Goal: Task Accomplishment & Management: Complete application form

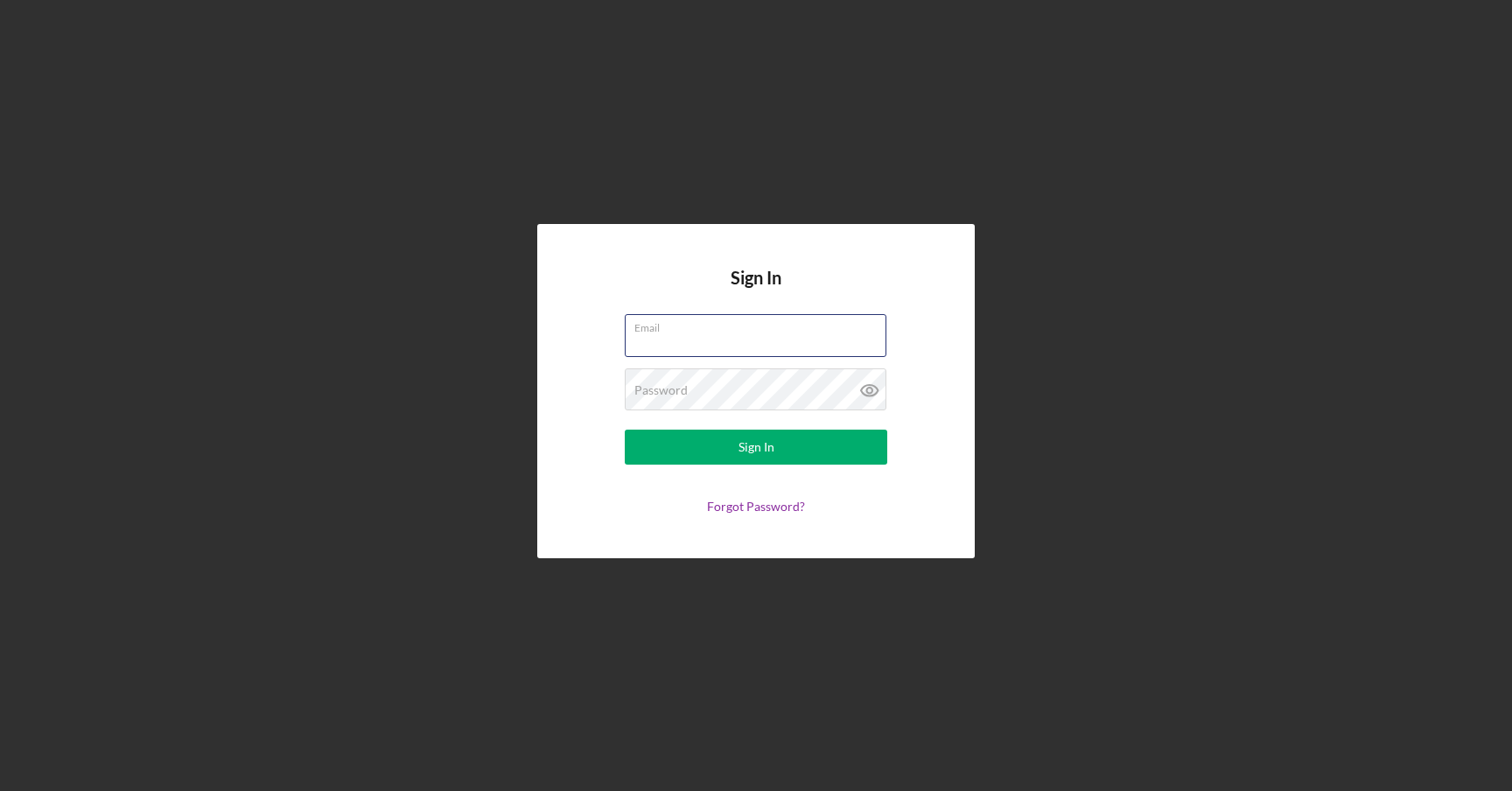
type input "[PERSON_NAME][EMAIL_ADDRESS][DOMAIN_NAME]"
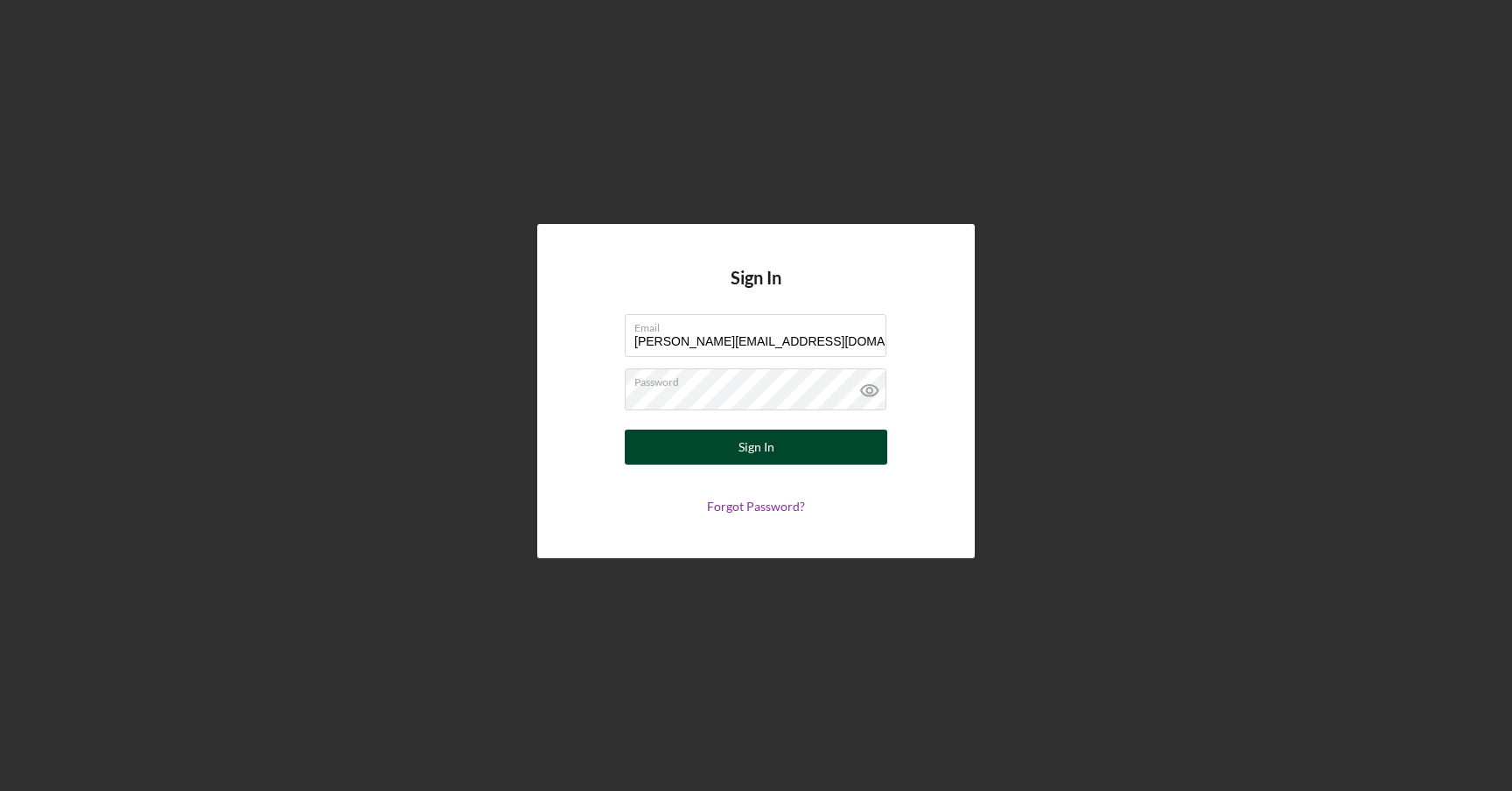
click at [723, 443] on button "Sign In" at bounding box center [756, 447] width 263 height 35
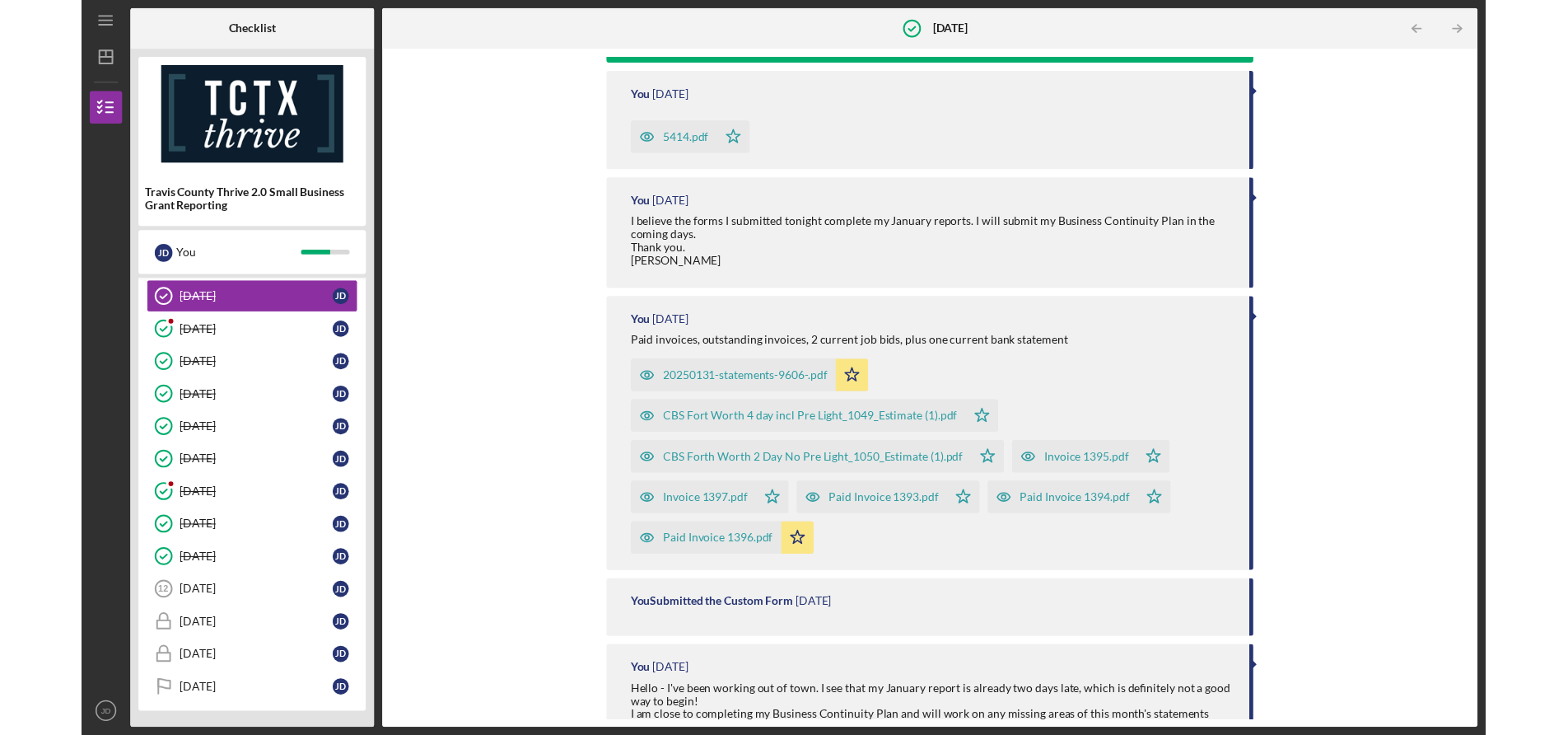
scroll to position [144, 0]
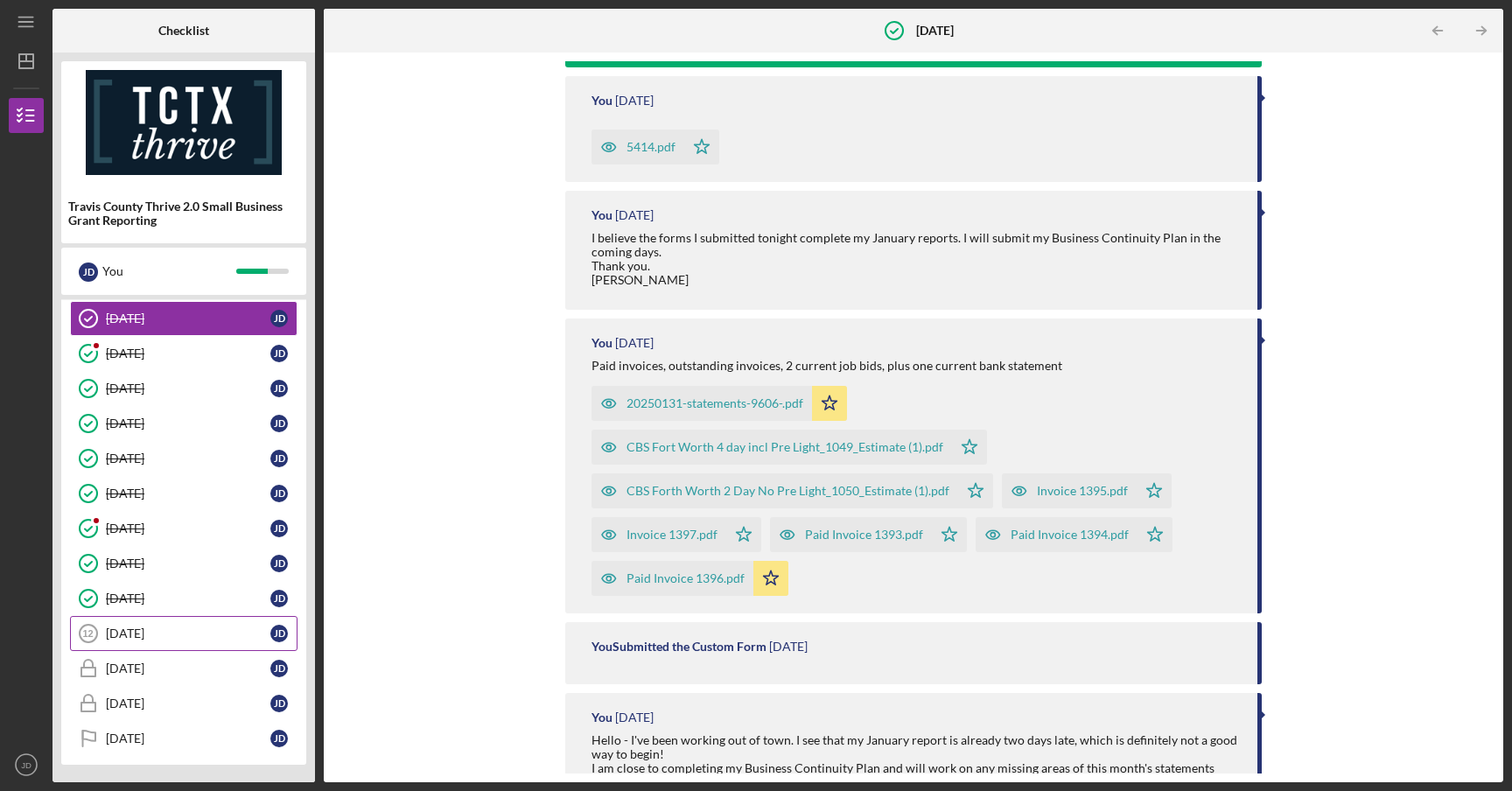
click at [195, 635] on div "[DATE]" at bounding box center [188, 634] width 165 height 14
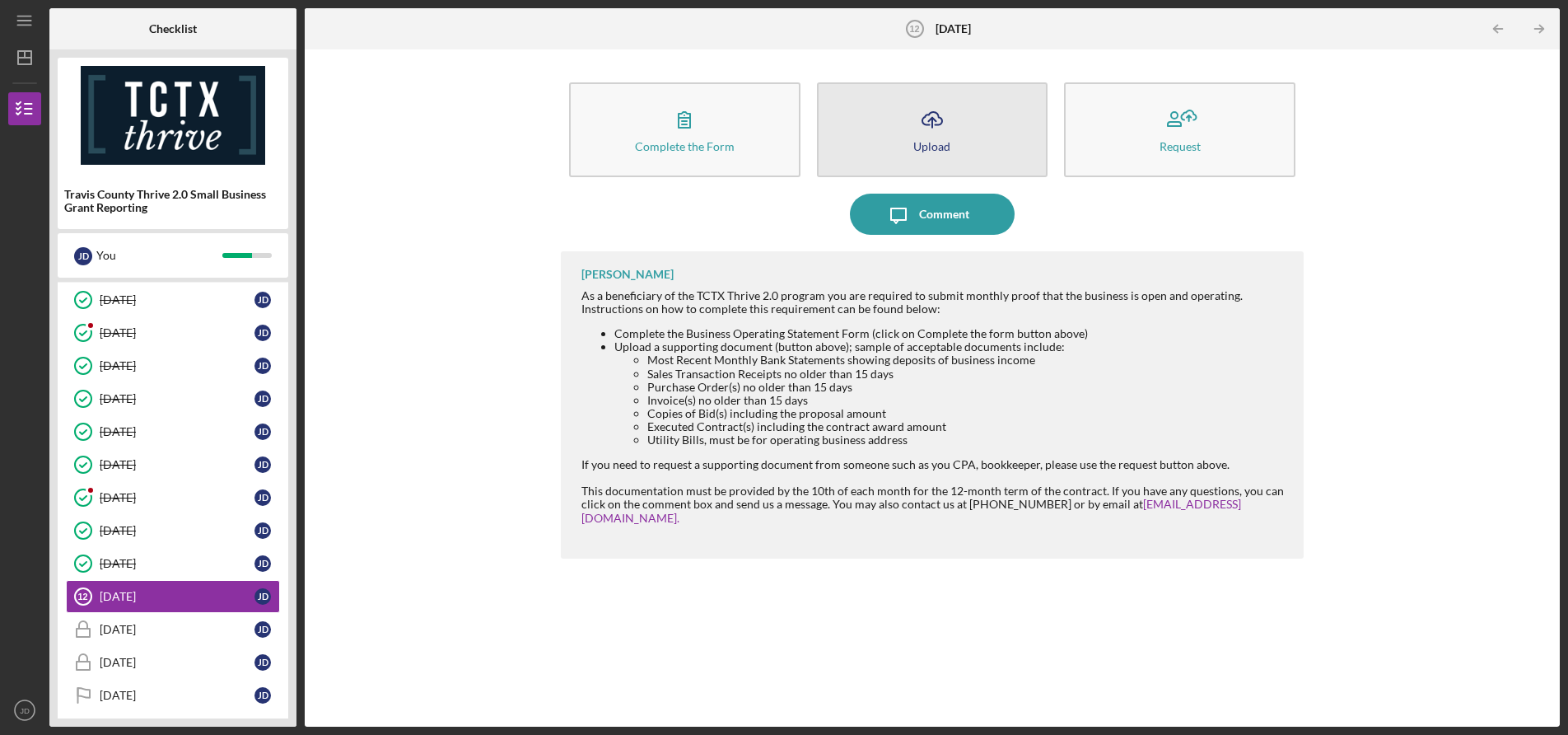
click at [932, 129] on icon "Icon/Upload" at bounding box center [932, 119] width 41 height 41
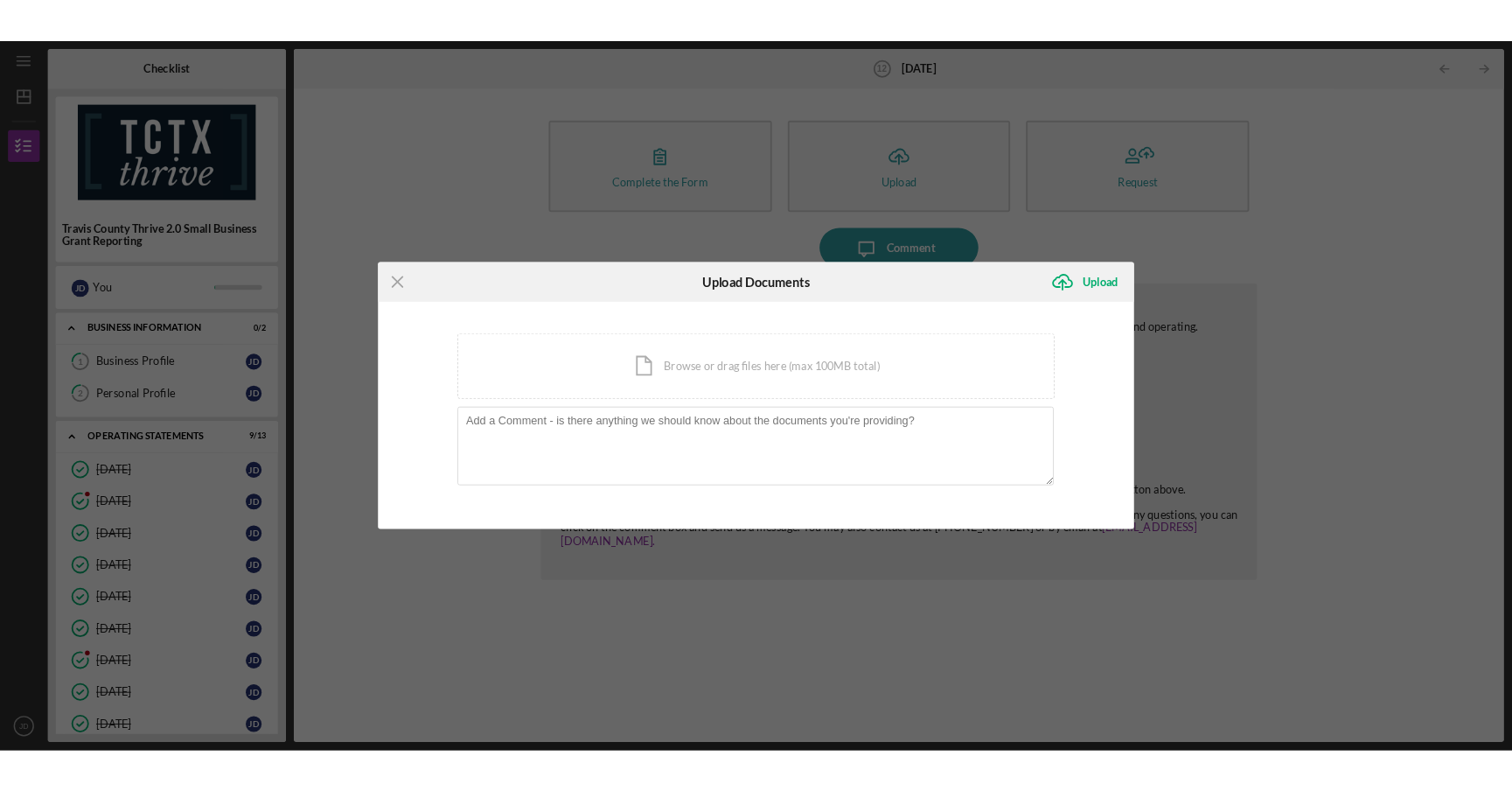
scroll to position [134, 0]
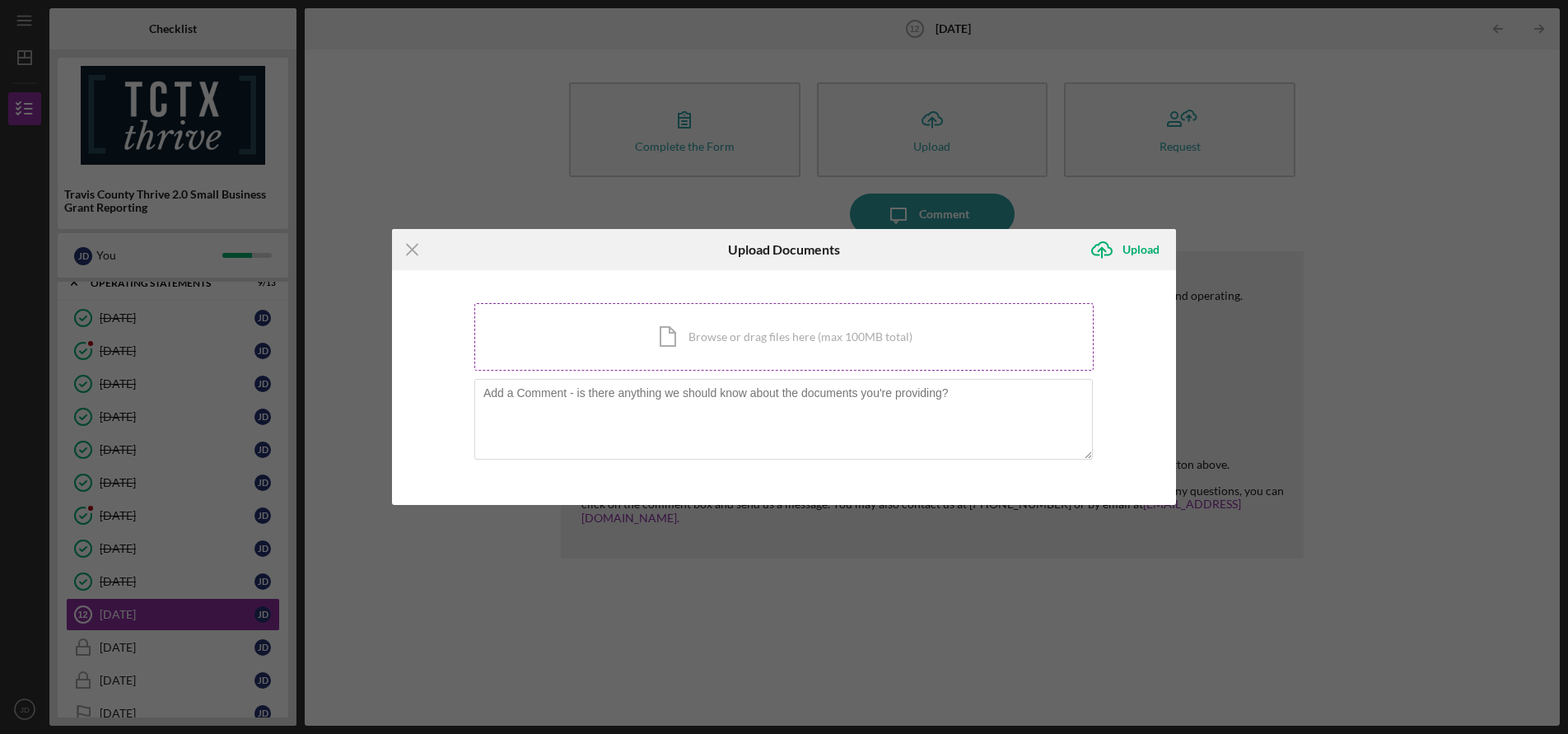
click at [739, 333] on div "Icon/Document Browse or drag files here (max 100MB total) Tap to choose files o…" at bounding box center [784, 337] width 619 height 67
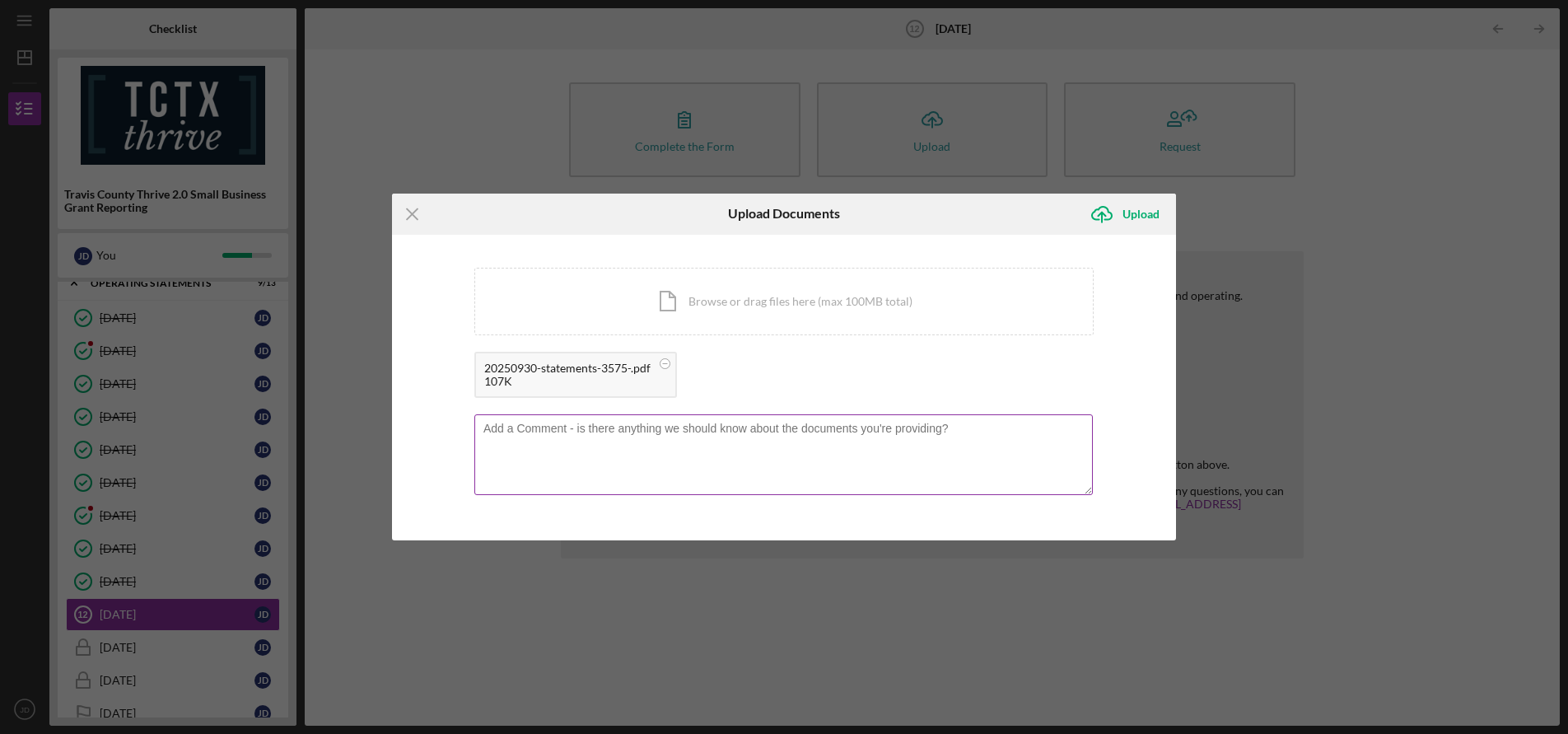
click at [881, 445] on textarea at bounding box center [784, 455] width 619 height 81
type textarea "Bank Statement - Sept"
click at [1142, 216] on div "Upload" at bounding box center [1141, 214] width 37 height 33
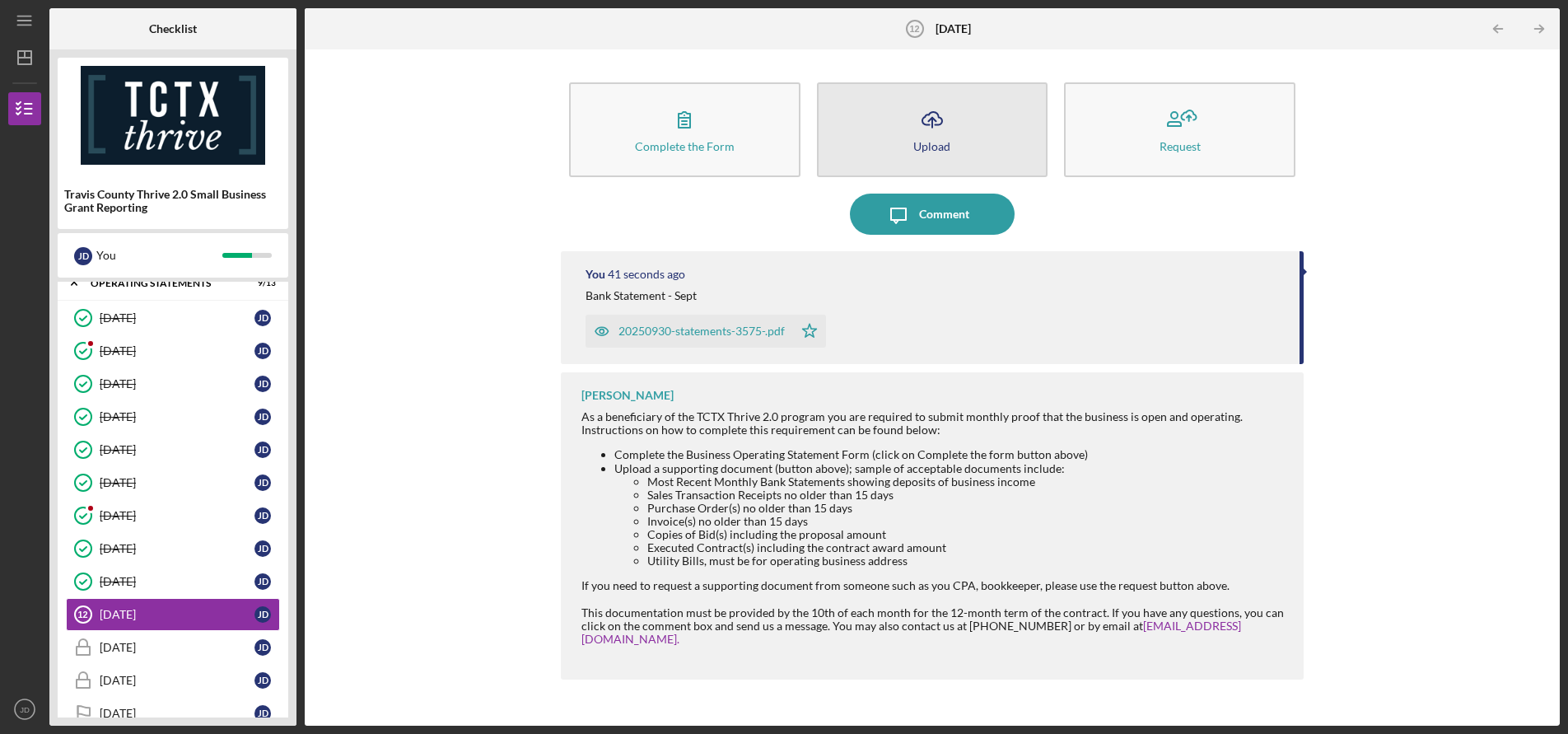
click at [916, 124] on icon "Icon/Upload" at bounding box center [932, 119] width 41 height 41
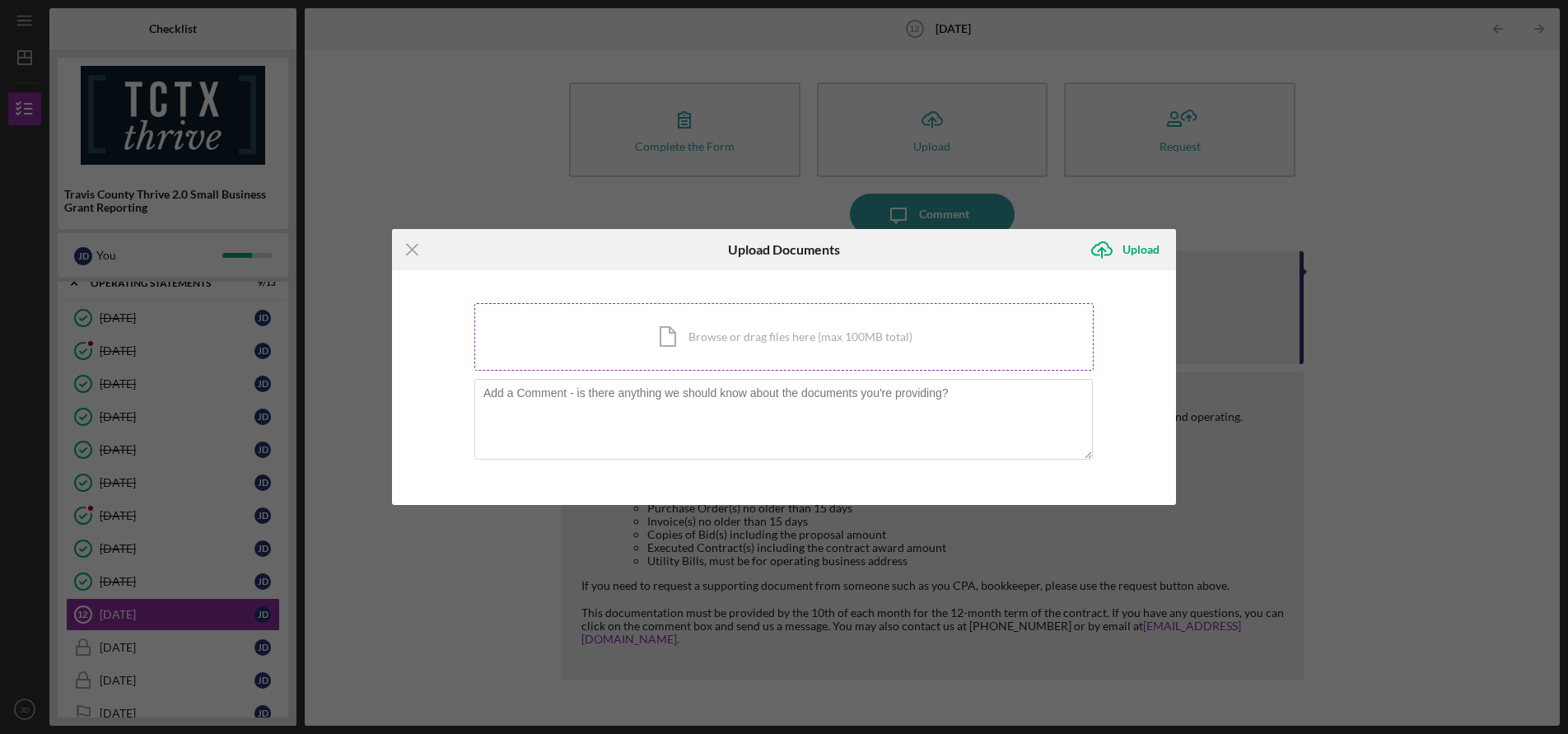
click at [756, 340] on div "Icon/Document Browse or drag files here (max 100MB total) Tap to choose files o…" at bounding box center [784, 337] width 619 height 67
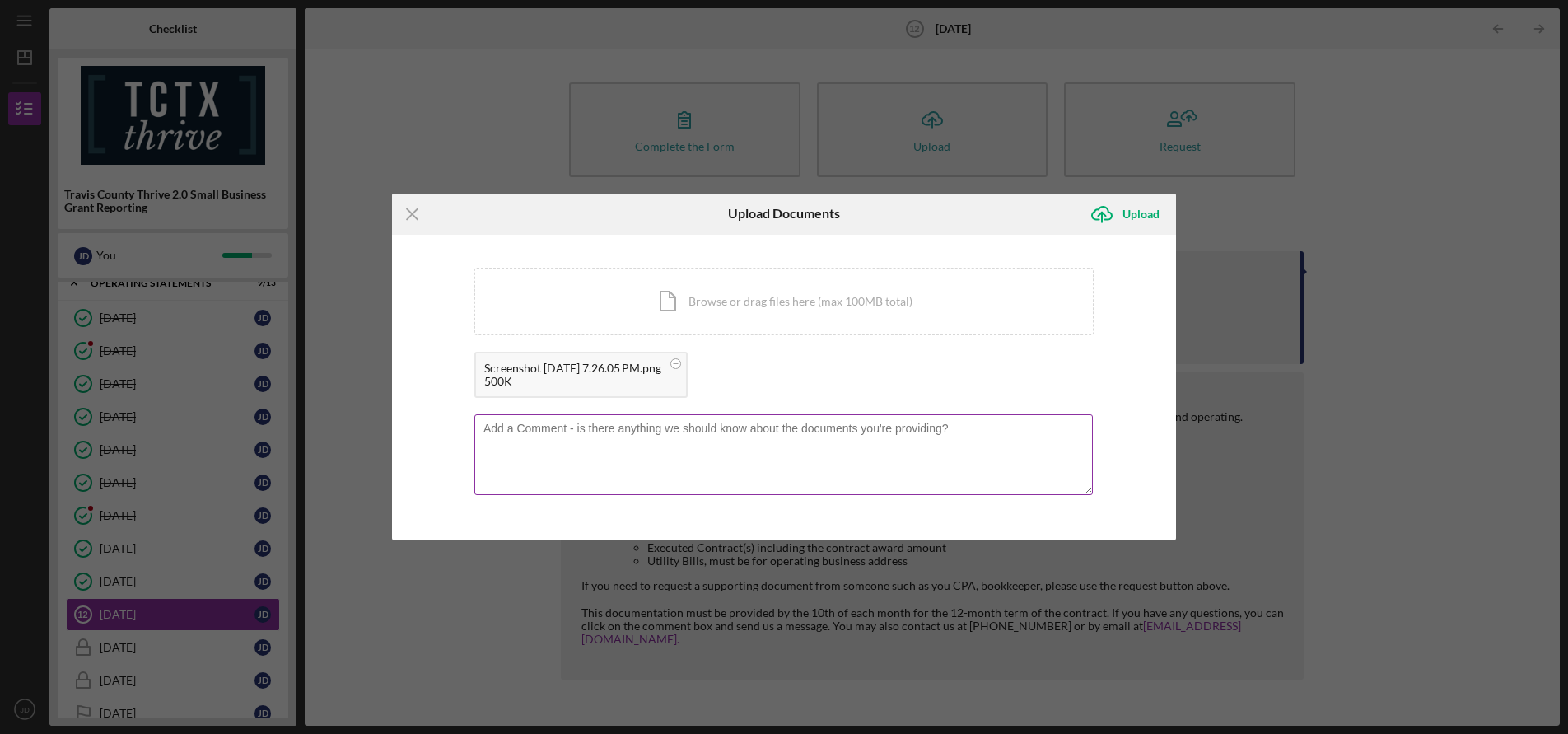
click at [898, 440] on textarea at bounding box center [784, 455] width 619 height 81
type textarea "Estimate for upcoming job, submitted 10/12/25"
click at [1136, 215] on div "Upload" at bounding box center [1141, 214] width 37 height 33
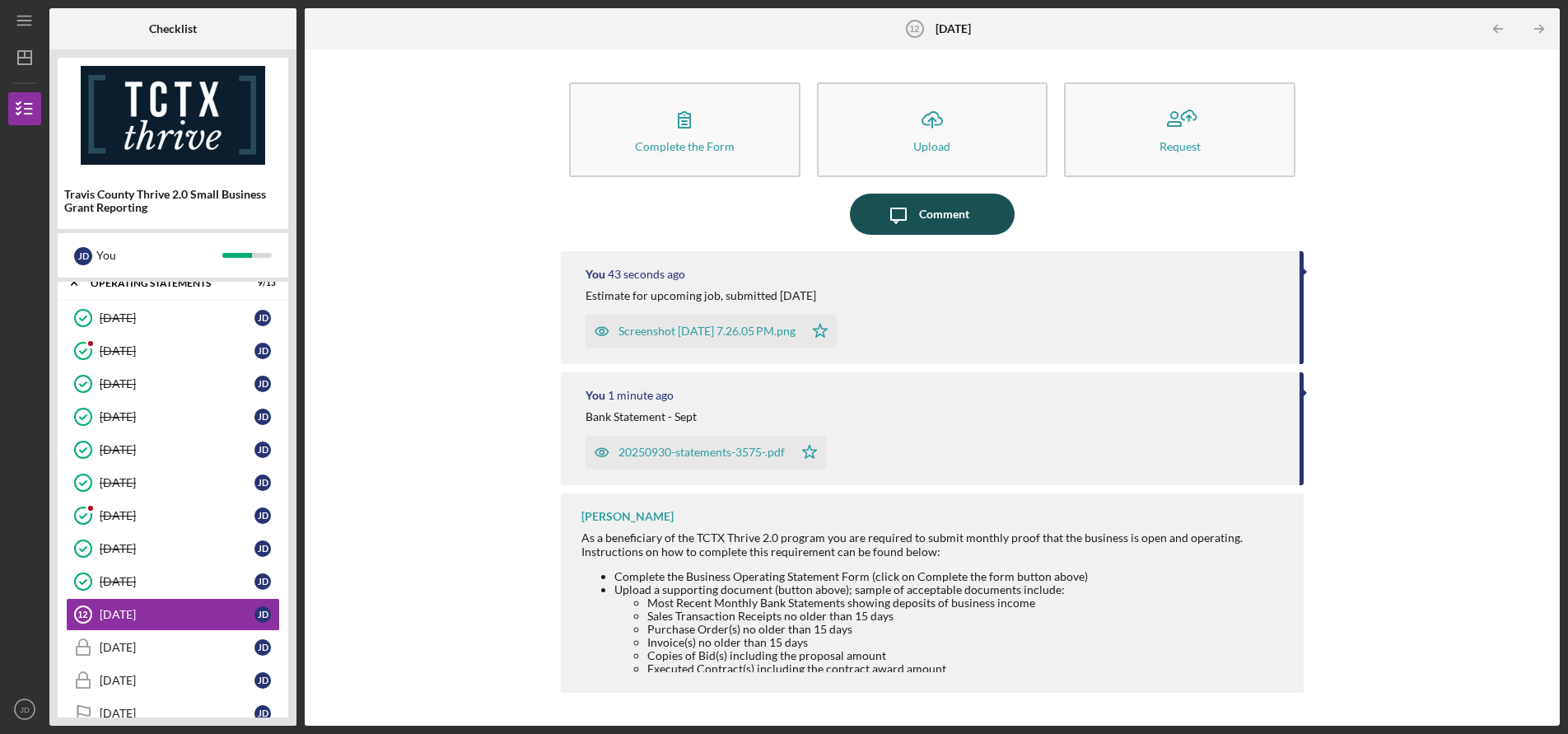
click at [934, 215] on div "Comment" at bounding box center [944, 214] width 50 height 41
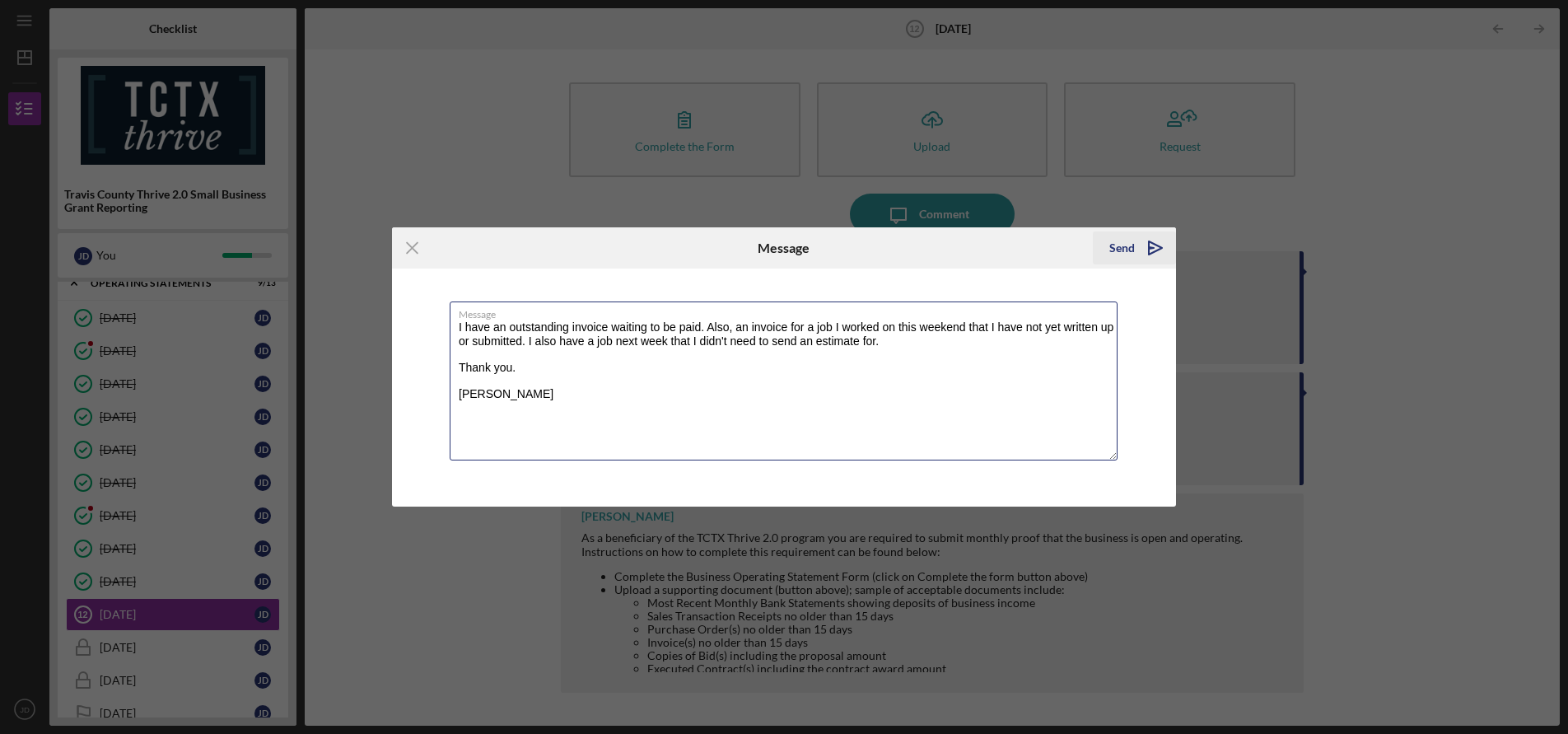
type textarea "I have an outstanding invoice waiting to be paid. Also, an invoice for a job I …"
click at [1128, 253] on div "Send" at bounding box center [1122, 247] width 25 height 33
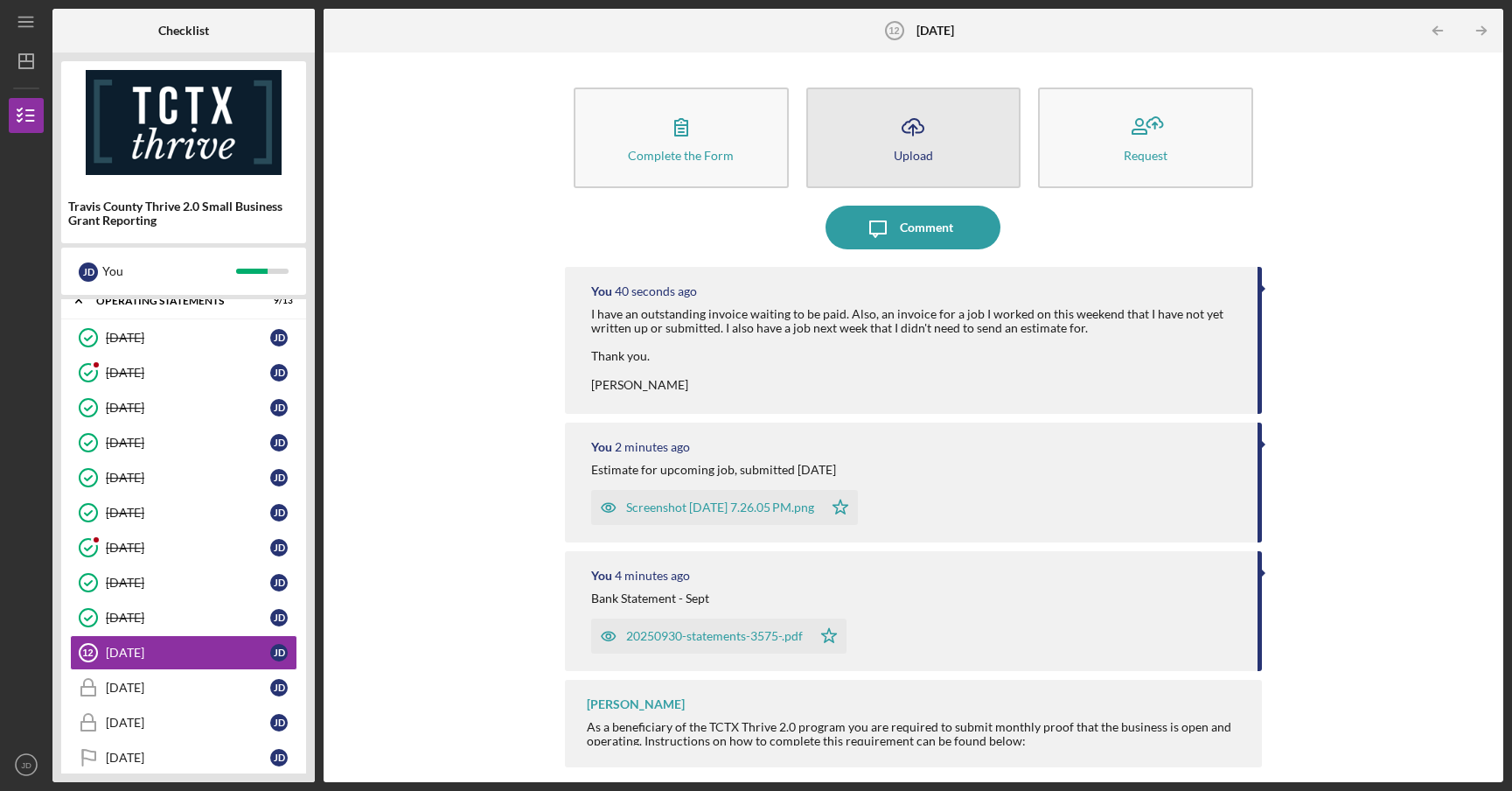
click at [921, 130] on icon "Icon/Upload" at bounding box center [912, 126] width 44 height 44
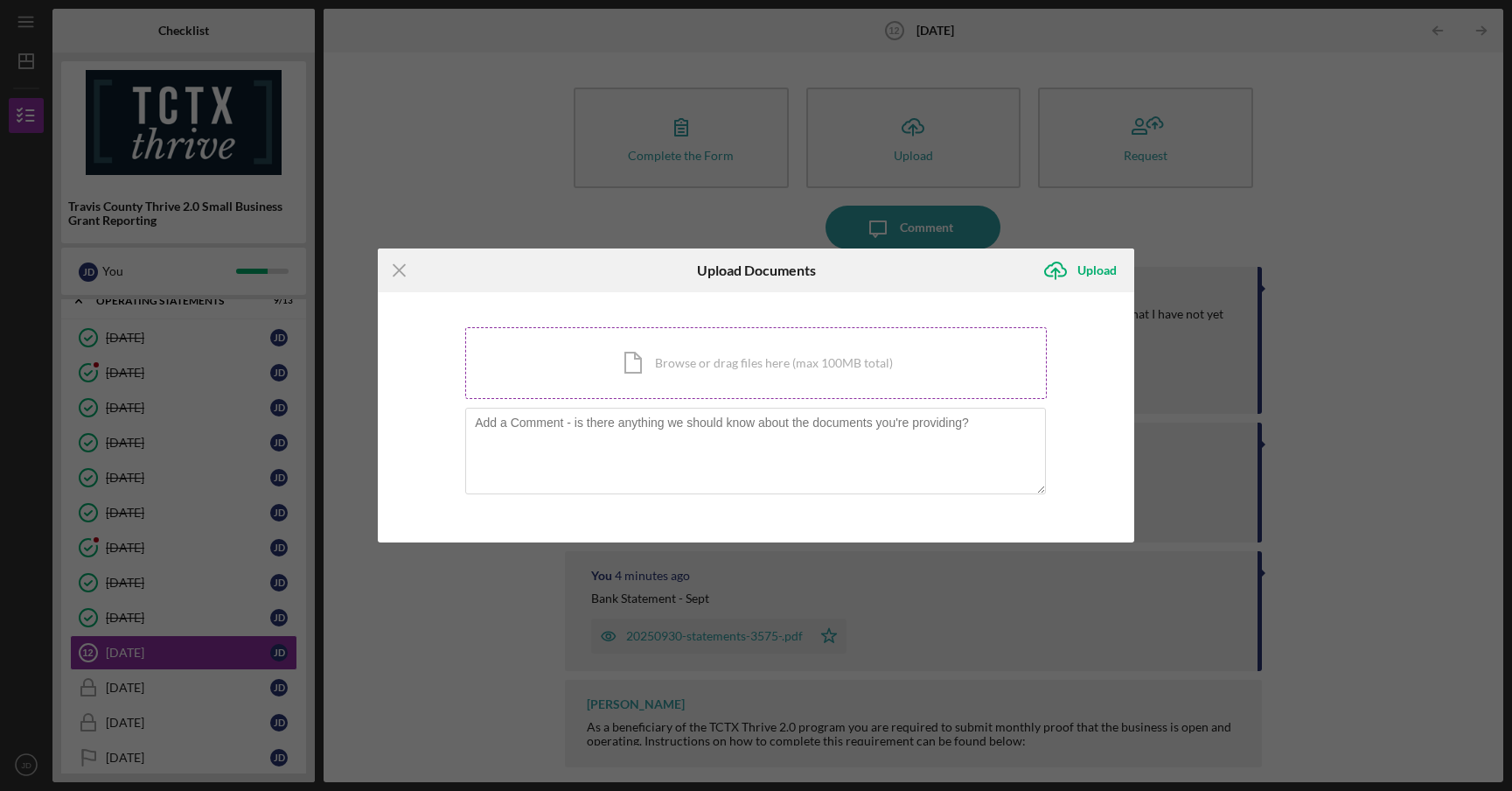
click at [718, 366] on div "Icon/Document Browse or drag files here (max 100MB total) Tap to choose files o…" at bounding box center [756, 363] width 582 height 72
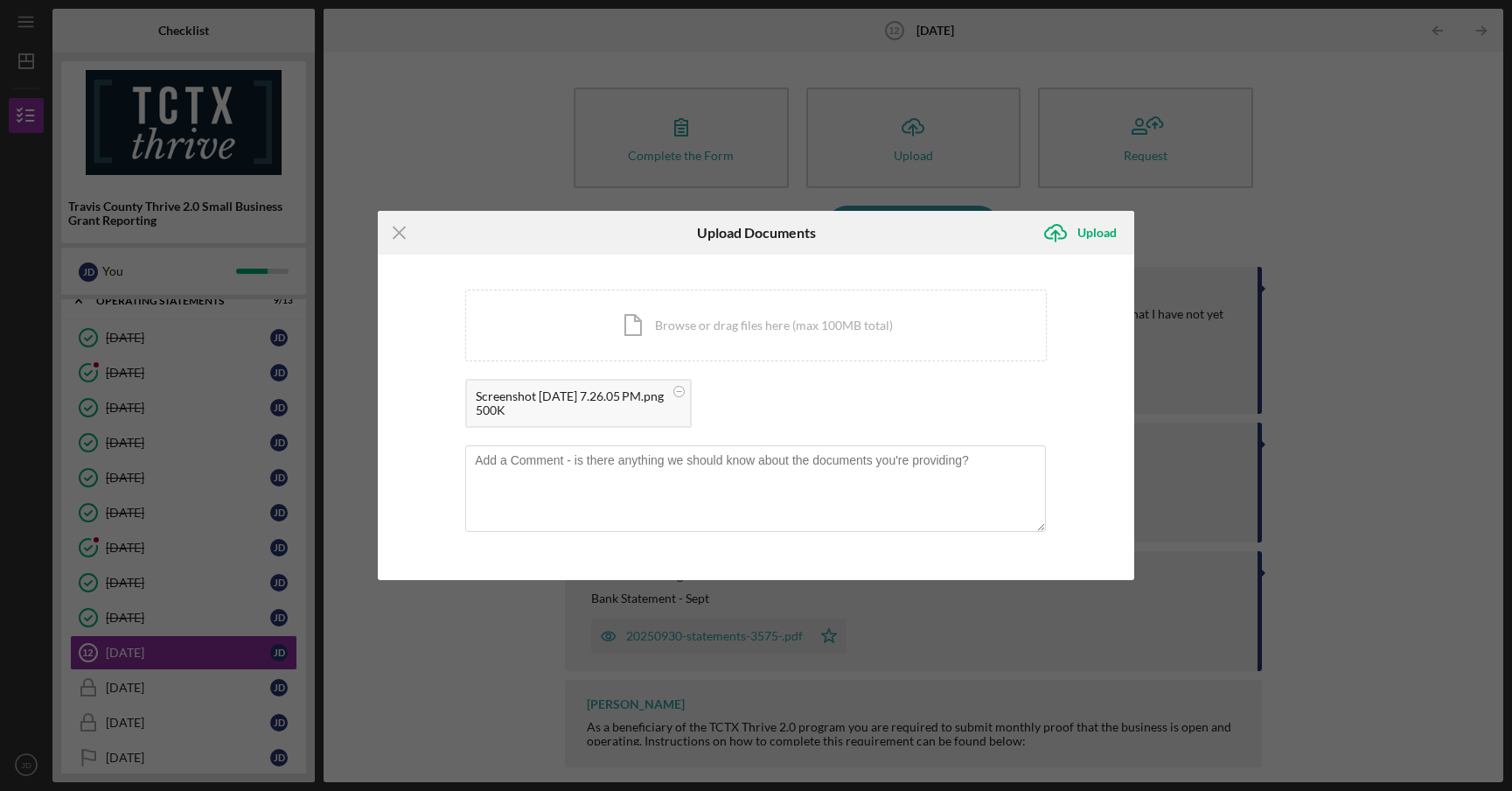
click at [397, 234] on line at bounding box center [399, 232] width 12 height 12
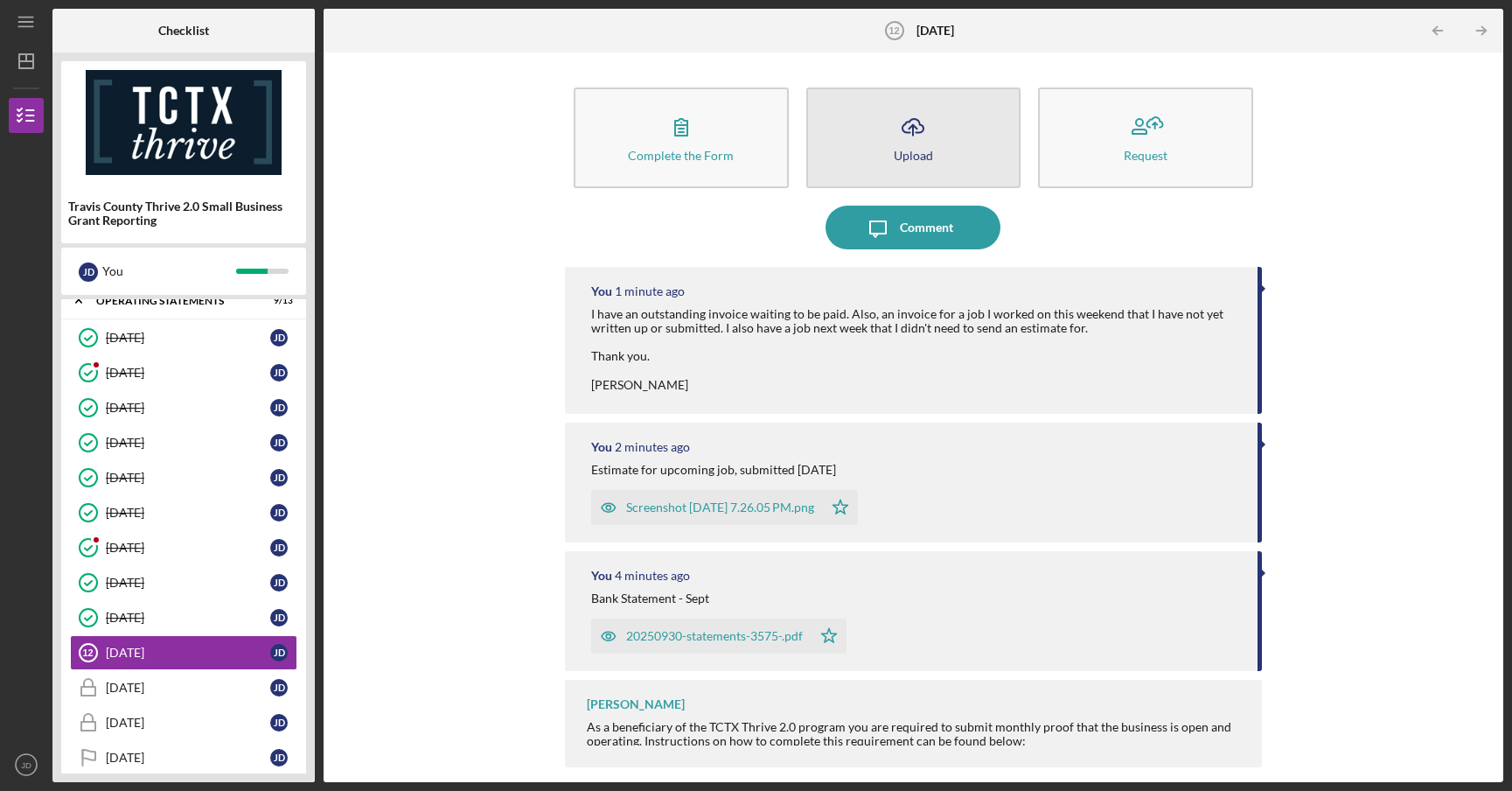
click at [911, 136] on icon "Icon/Upload" at bounding box center [912, 126] width 44 height 44
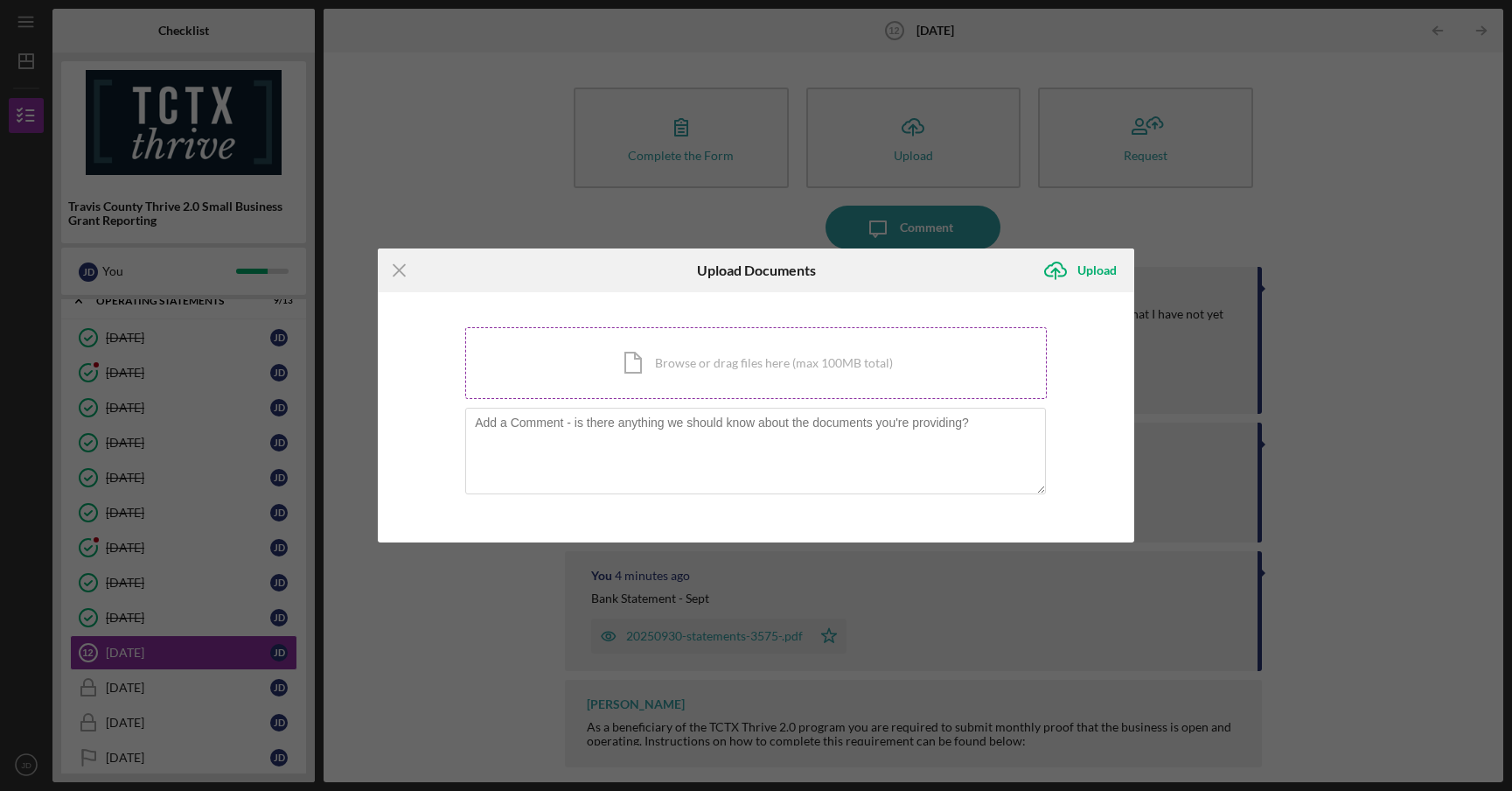
click at [775, 391] on div "Icon/Document Browse or drag files here (max 100MB total) Tap to choose files o…" at bounding box center [756, 363] width 582 height 72
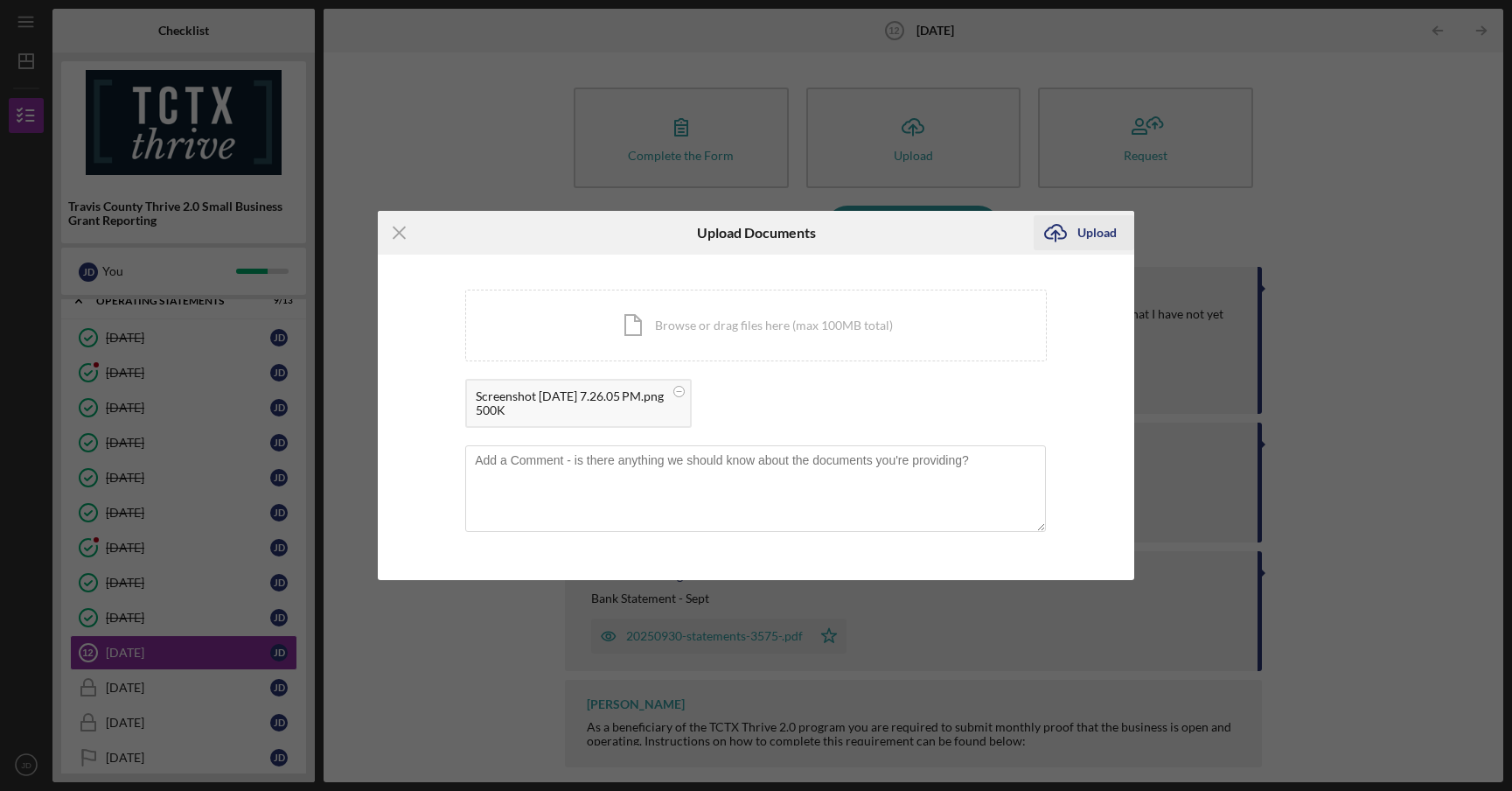
click at [1099, 237] on div "Upload" at bounding box center [1097, 232] width 39 height 35
